Goal: Task Accomplishment & Management: Manage account settings

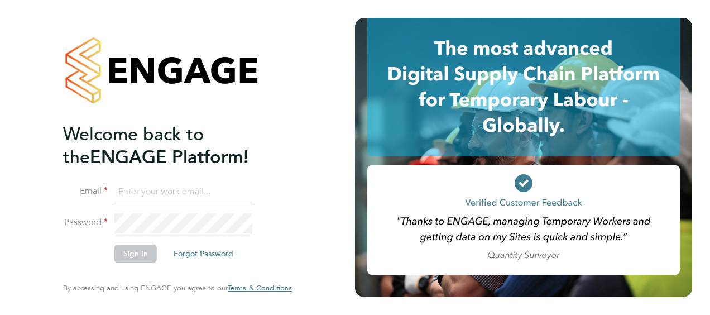
type input "[PERSON_NAME][EMAIL_ADDRESS][PERSON_NAME][DOMAIN_NAME]"
click at [143, 253] on button "Sign In" at bounding box center [135, 253] width 42 height 18
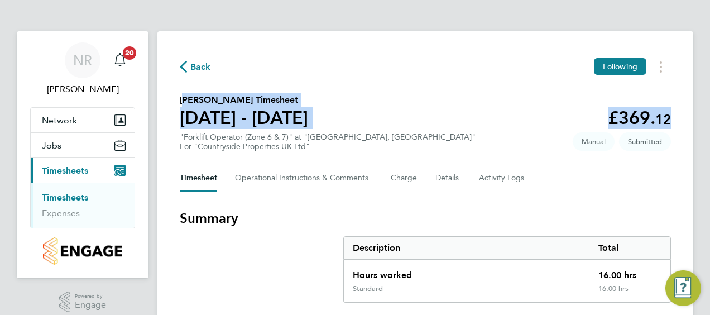
drag, startPoint x: 702, startPoint y: 56, endPoint x: 705, endPoint y: 120, distance: 64.2
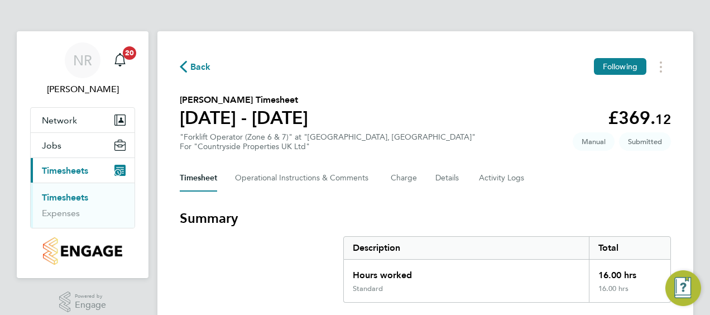
click at [566, 186] on div "Timesheet Operational Instructions & Comments Charge Details Activity Logs" at bounding box center [425, 178] width 491 height 27
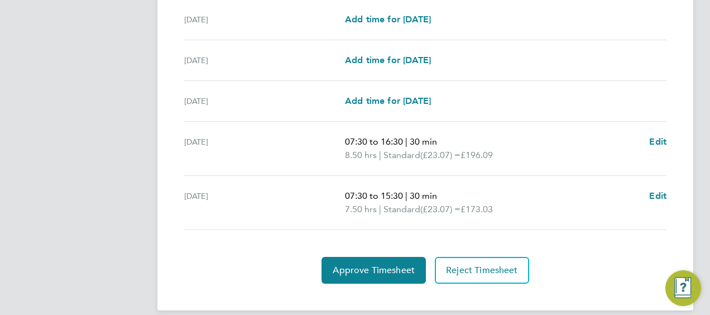
scroll to position [368, 0]
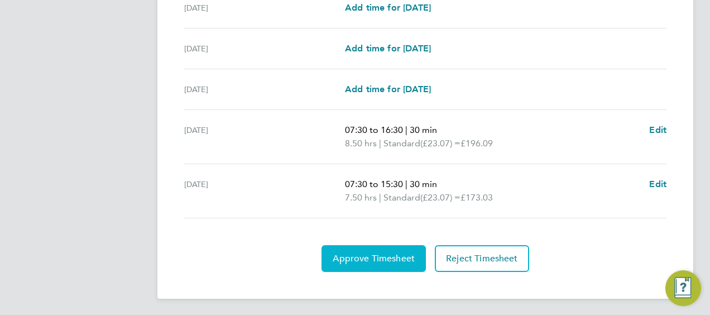
click at [383, 256] on span "Approve Timesheet" at bounding box center [373, 258] width 82 height 11
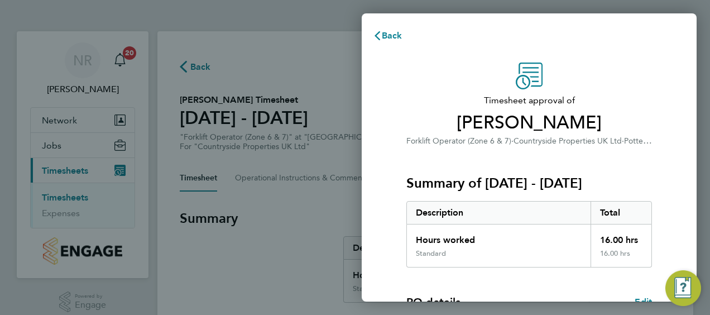
click at [383, 256] on div "Timesheet approval of Kieron Cunliffe Forklift Operator (Zone 6 & 7) · Countrys…" at bounding box center [528, 269] width 335 height 440
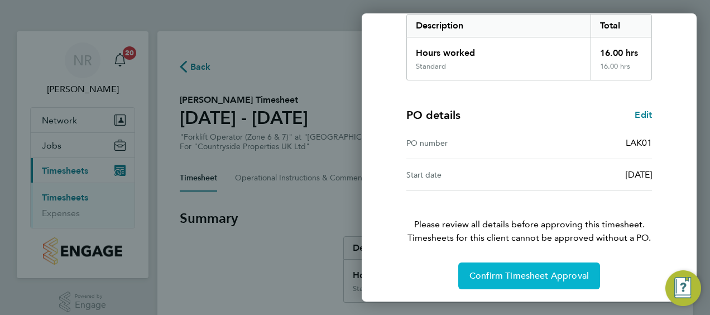
click at [483, 276] on span "Confirm Timesheet Approval" at bounding box center [528, 275] width 119 height 11
